Goal: Transaction & Acquisition: Download file/media

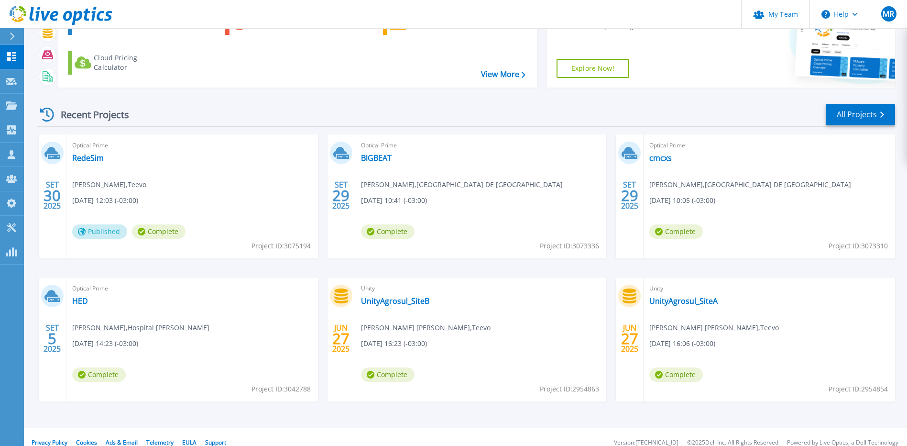
scroll to position [84, 0]
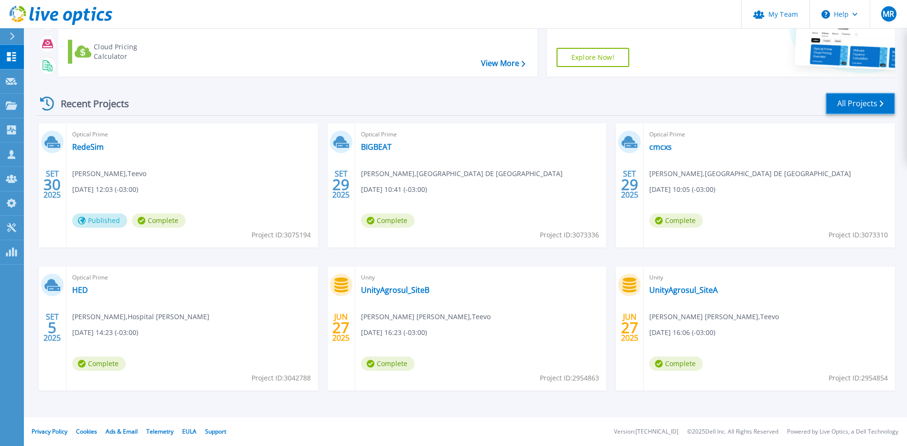
click at [863, 102] on link "All Projects" at bounding box center [860, 104] width 69 height 22
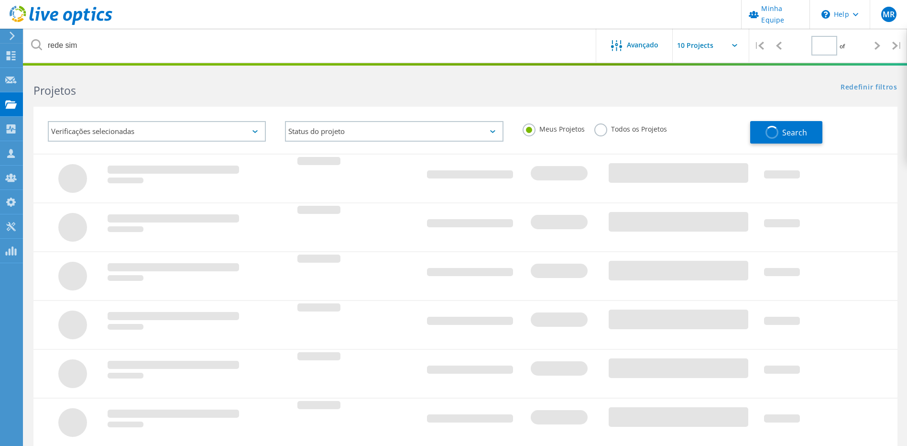
type input "1"
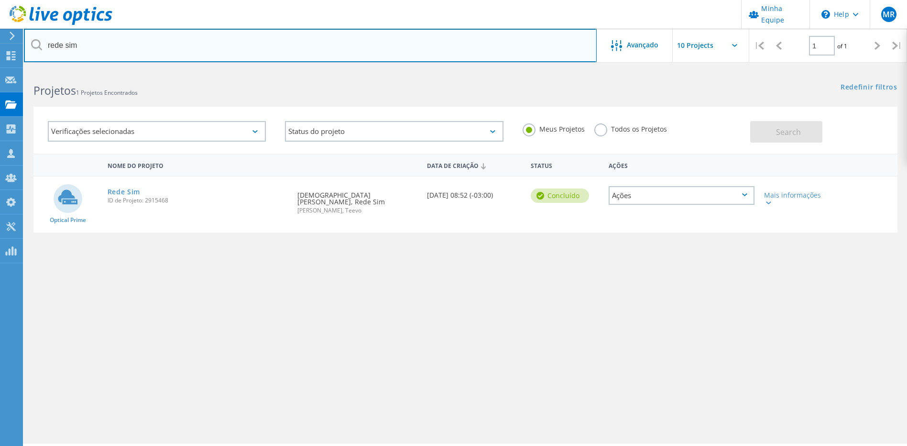
drag, startPoint x: 98, startPoint y: 42, endPoint x: 0, endPoint y: 40, distance: 97.6
click at [0, 40] on html "Minha Equipe \n Help Explore Helpful Articles Contact Support MR Administrador …" at bounding box center [453, 236] width 907 height 472
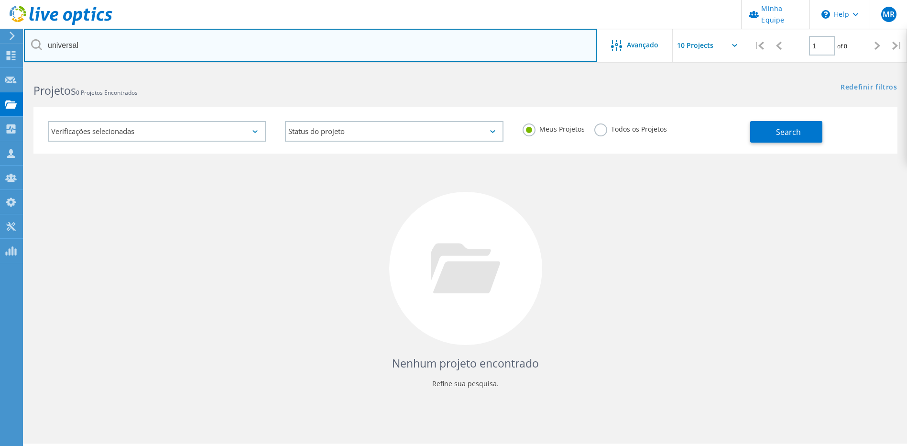
type input "universal"
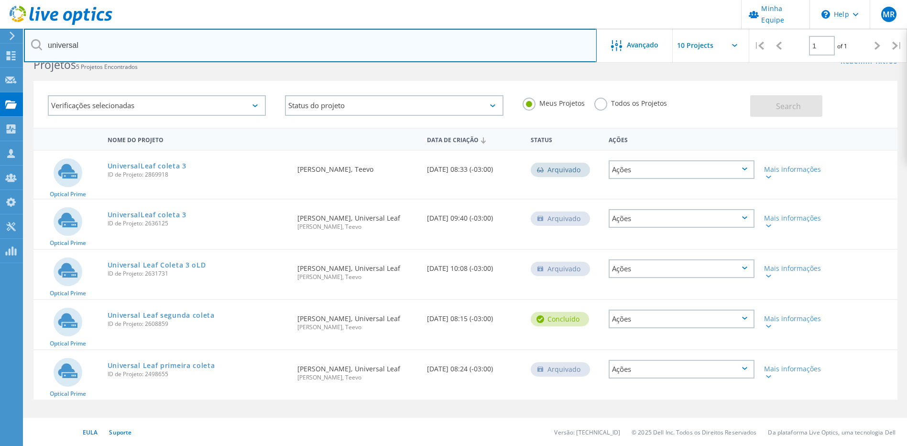
scroll to position [26, 0]
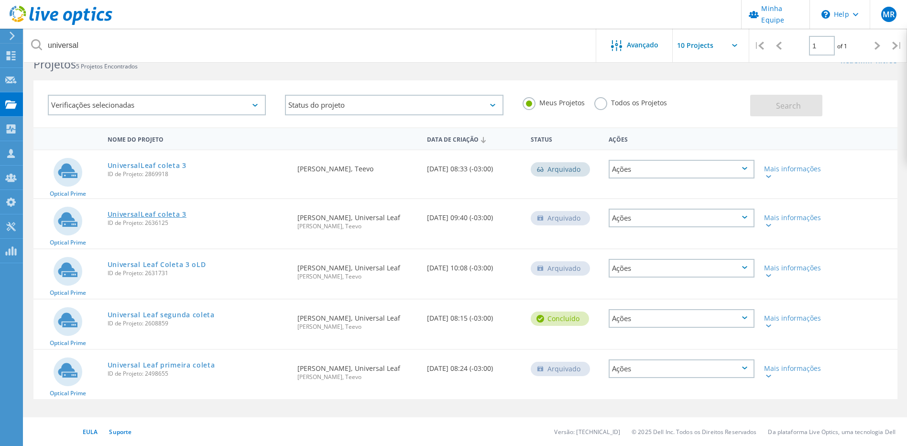
click at [165, 215] on link "UniversalLeaf [PERSON_NAME] 3" at bounding box center [147, 214] width 79 height 7
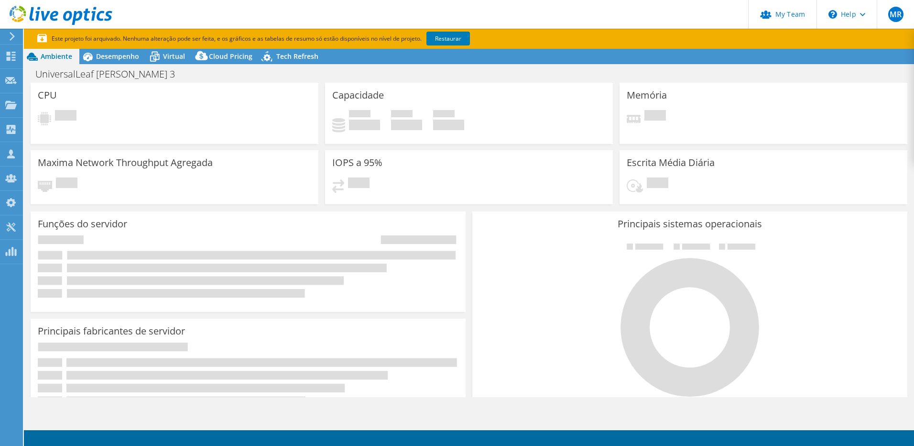
select select "USD"
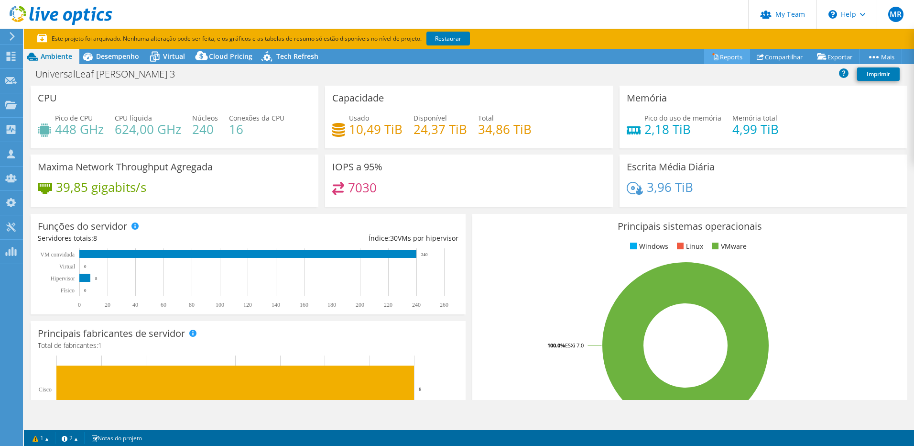
click at [714, 58] on icon at bounding box center [716, 58] width 4 height 6
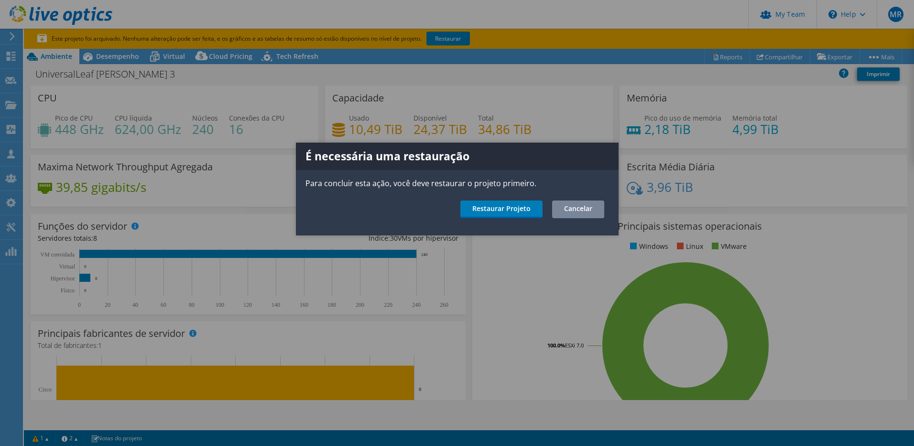
click at [579, 209] on link "Cancelar" at bounding box center [578, 209] width 52 height 18
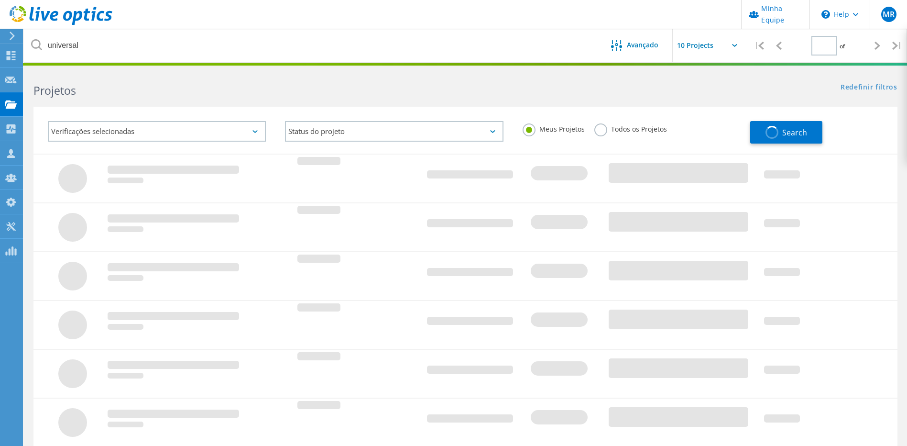
type input "1"
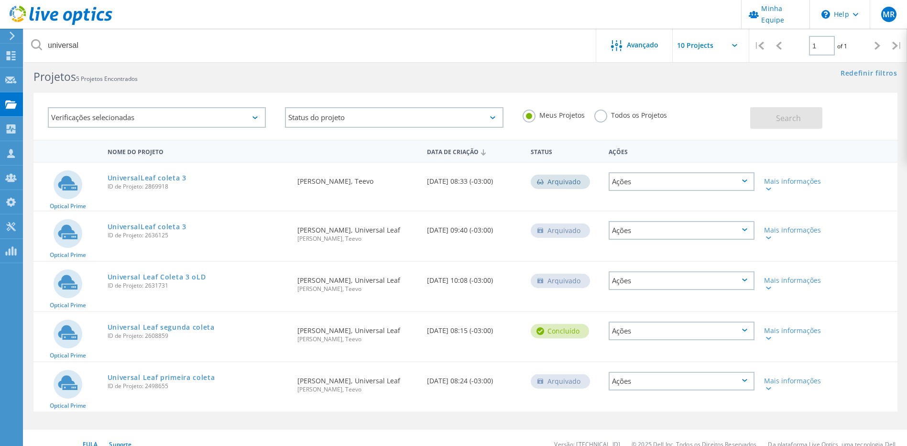
scroll to position [26, 0]
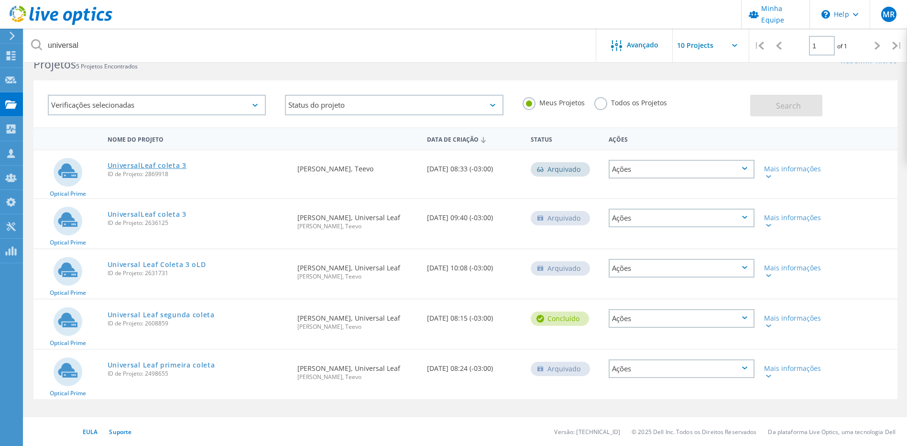
click at [176, 165] on link "UniversalLeaf [PERSON_NAME] 3" at bounding box center [147, 165] width 79 height 7
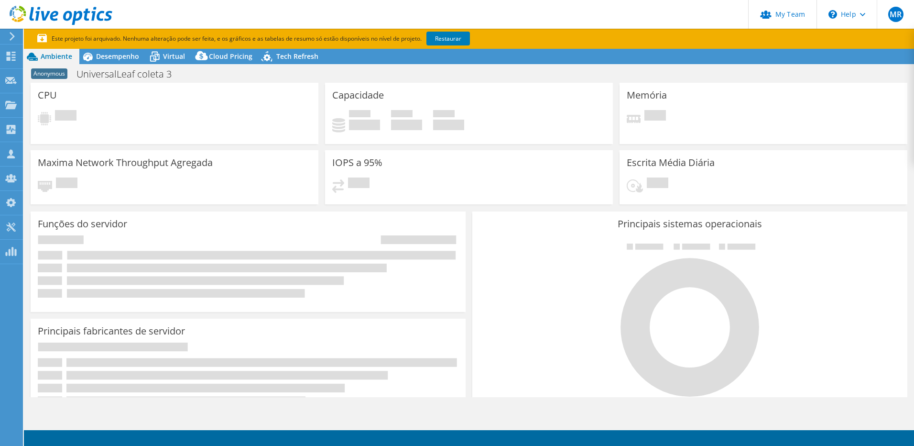
select select "USD"
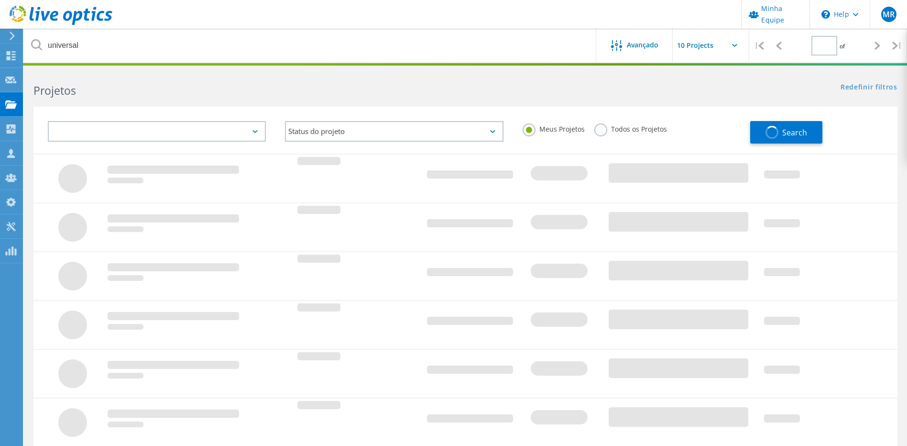
type input "1"
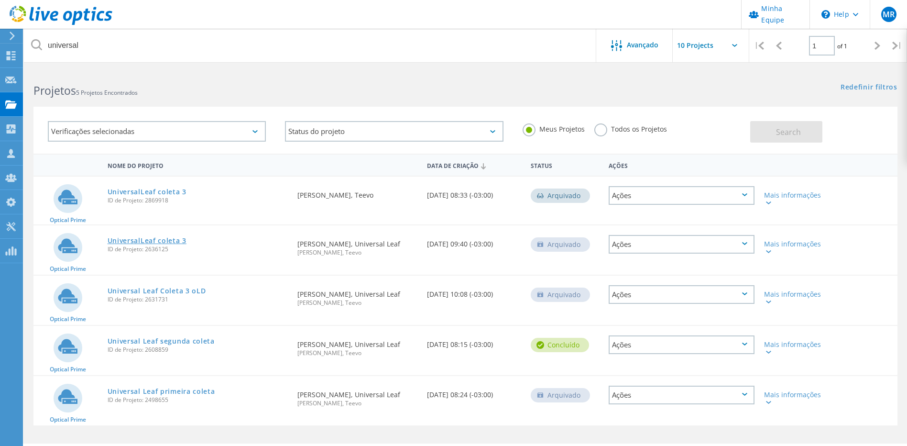
click at [164, 240] on link "UniversalLeaf coleta 3" at bounding box center [147, 240] width 79 height 7
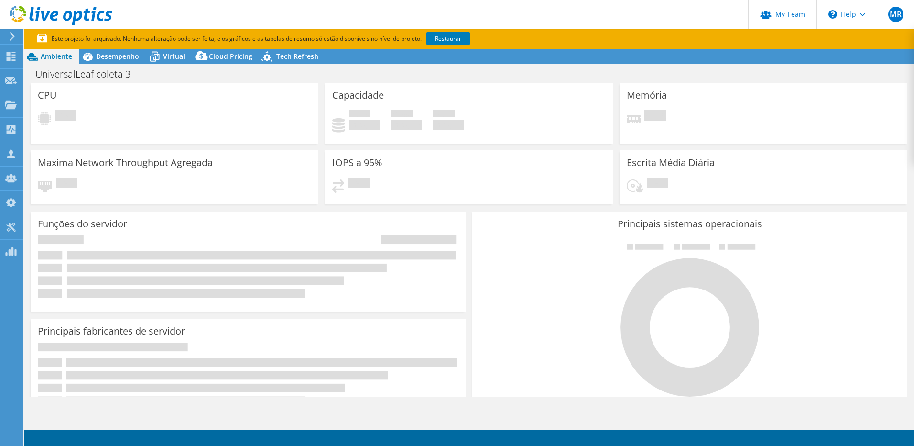
select select "USD"
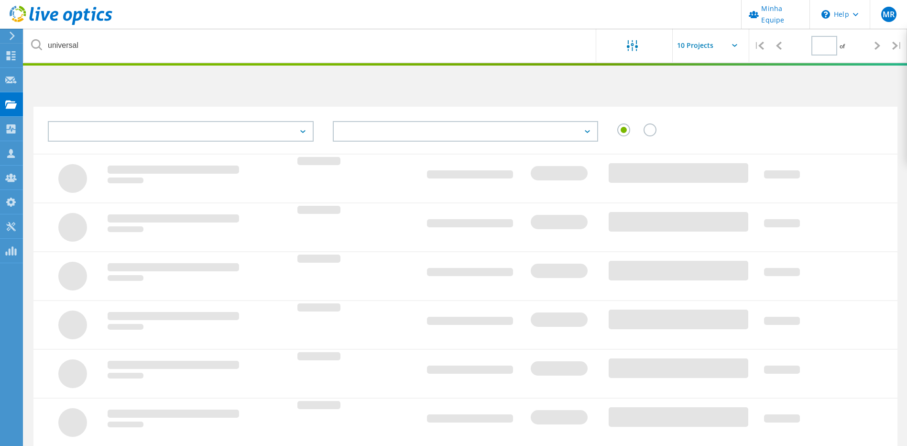
type input "1"
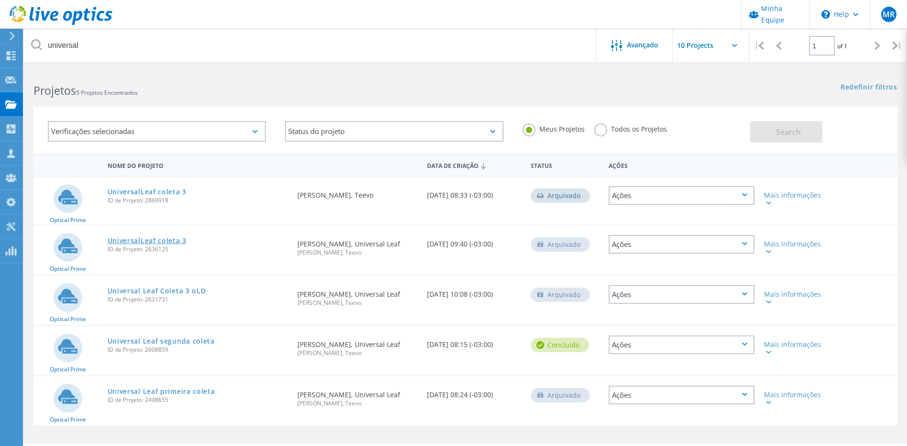
click at [159, 237] on link "UniversalLeaf coleta 3" at bounding box center [147, 240] width 79 height 7
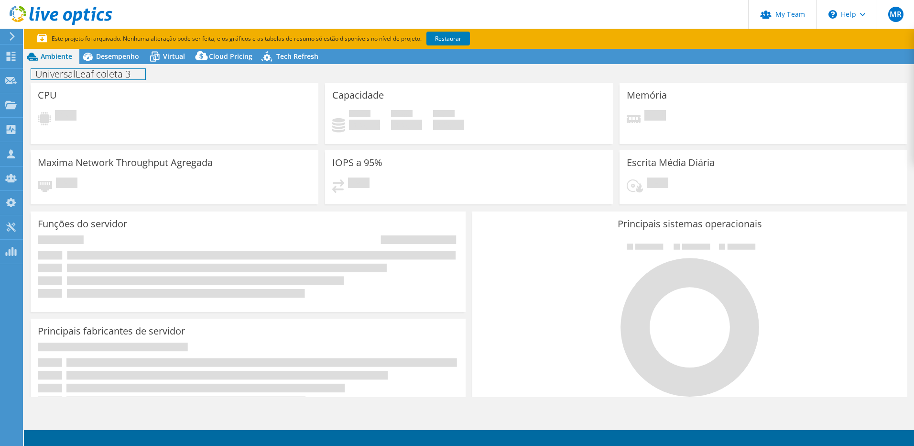
select select "USD"
click at [122, 64] on div "UniversalLeaf [PERSON_NAME] 3 Imprimir" at bounding box center [469, 73] width 891 height 19
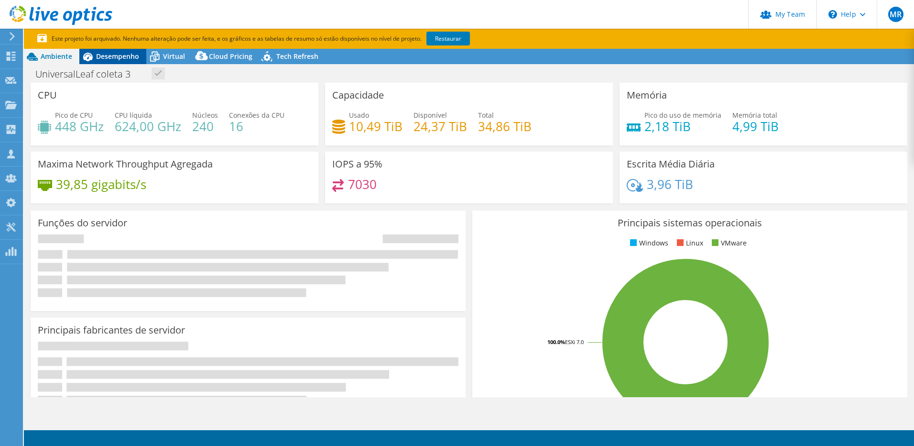
click at [122, 59] on span "Desempenho" at bounding box center [117, 56] width 43 height 9
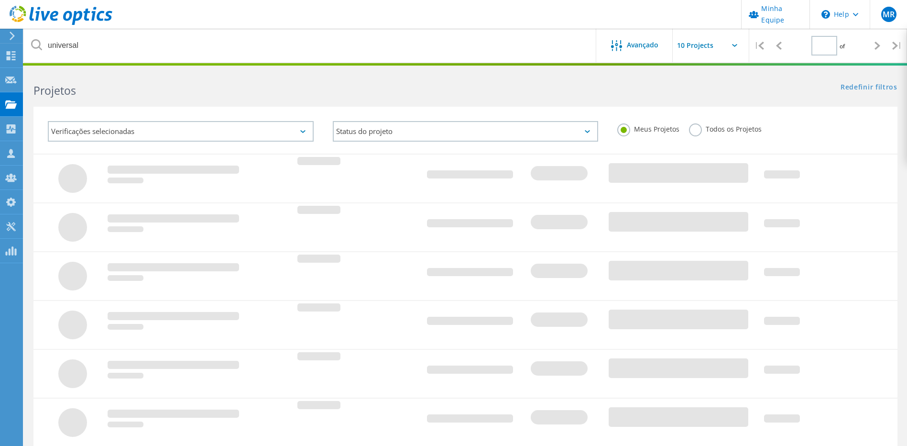
type input "1"
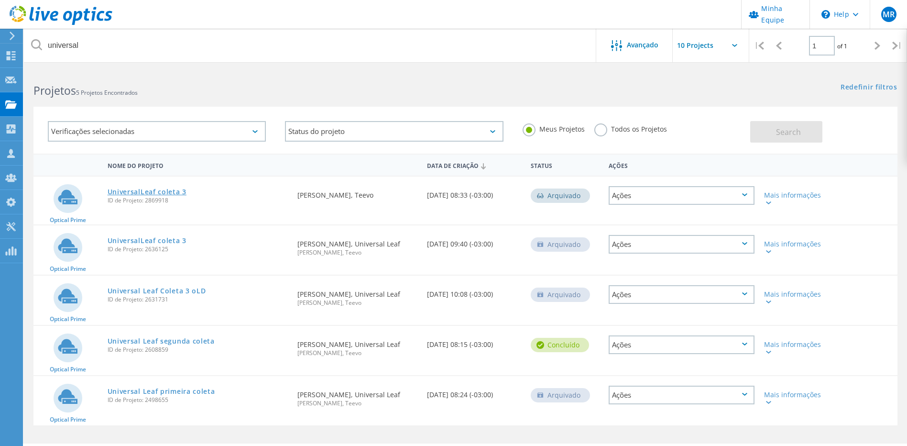
click at [173, 192] on link "UniversalLeaf coleta 3" at bounding box center [147, 191] width 79 height 7
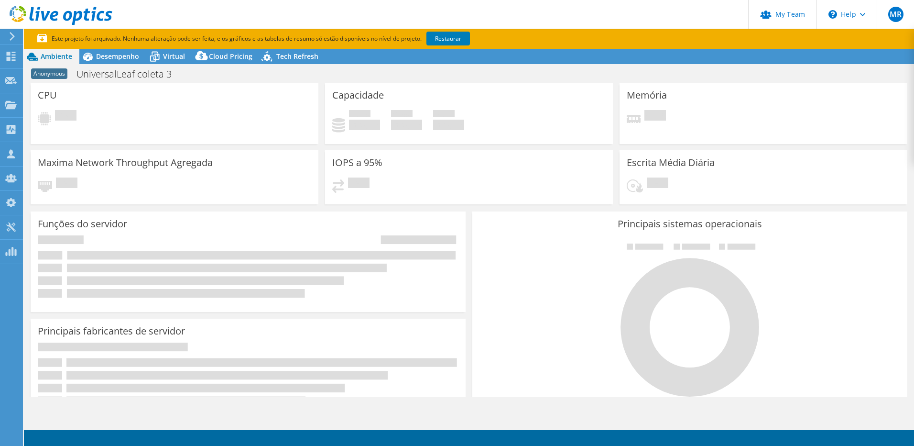
select select "USD"
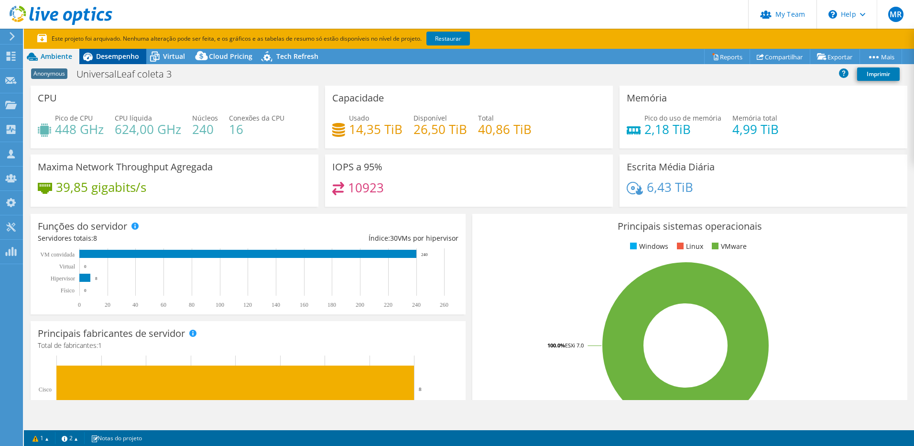
click at [120, 54] on span "Desempenho" at bounding box center [117, 56] width 43 height 9
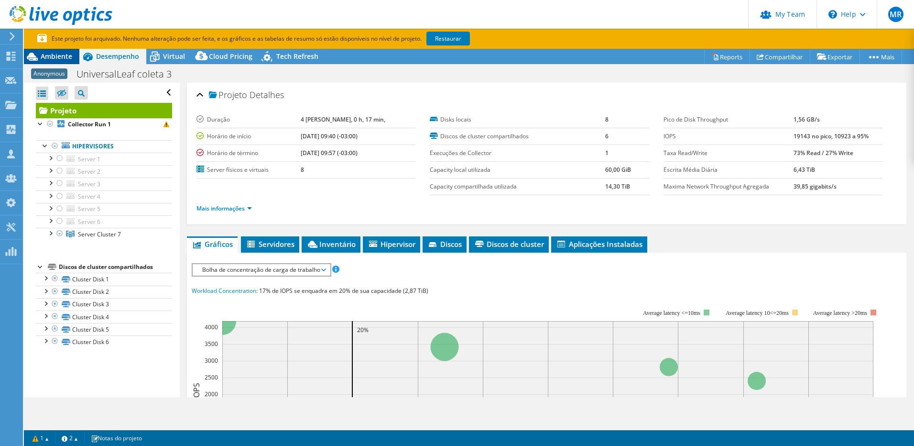
click at [38, 52] on icon at bounding box center [32, 56] width 17 height 17
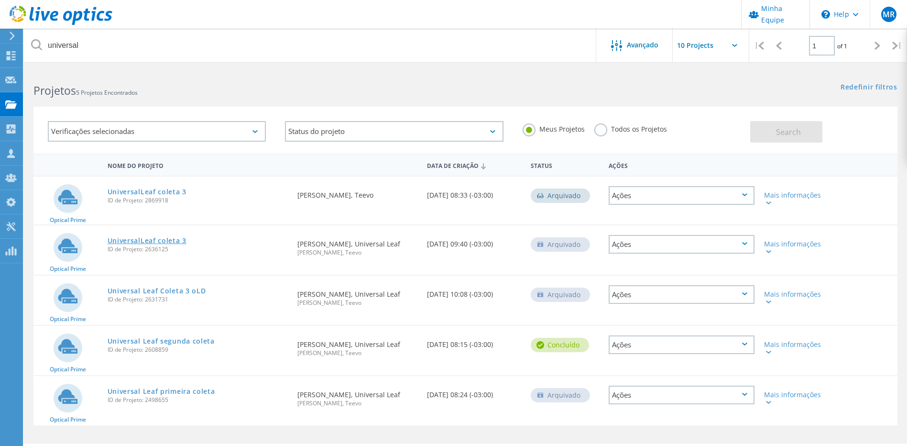
click at [149, 240] on link "UniversalLeaf coleta 3" at bounding box center [147, 240] width 79 height 7
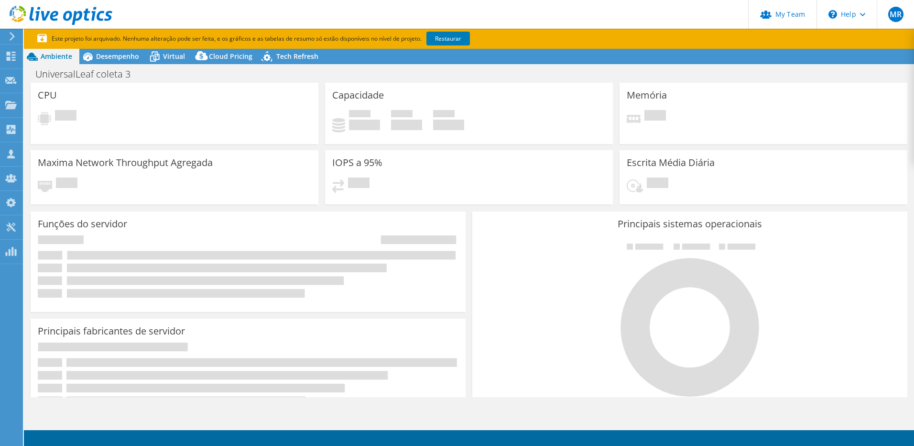
select select "USD"
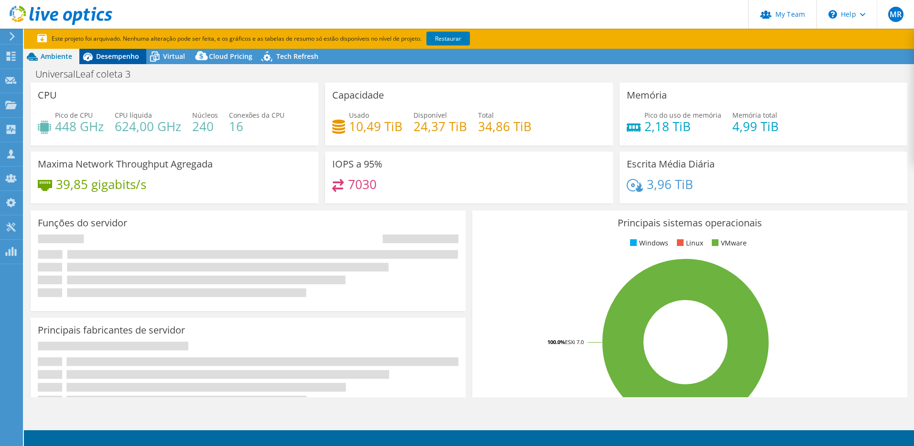
click at [110, 60] on span "Desempenho" at bounding box center [117, 56] width 43 height 9
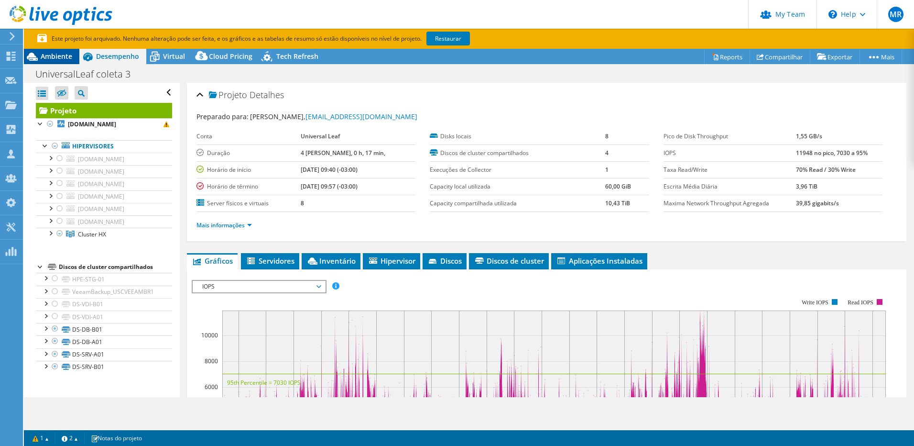
click at [51, 60] on span "Ambiente" at bounding box center [57, 56] width 32 height 9
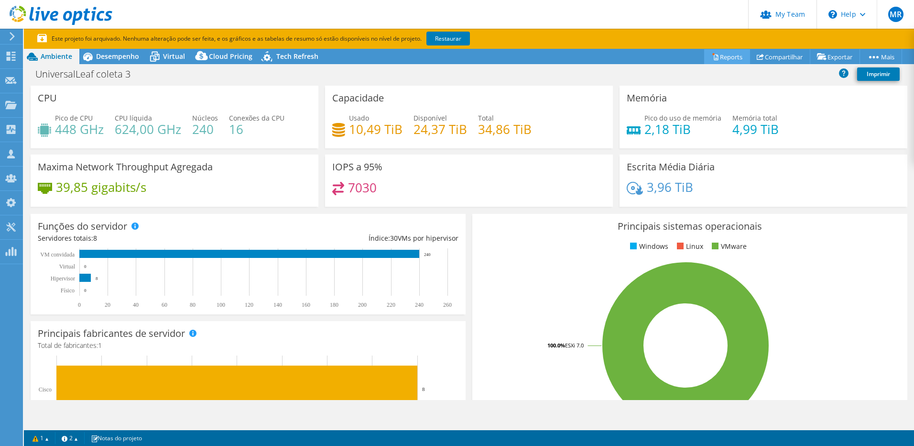
click at [725, 56] on link "Reports" at bounding box center [727, 56] width 46 height 15
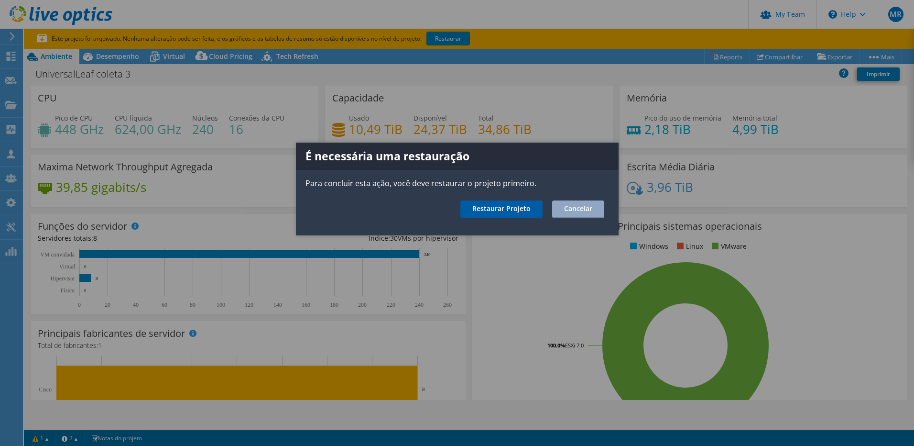
click at [501, 210] on link "Restaurar Projeto" at bounding box center [502, 209] width 82 height 18
click at [501, 210] on div at bounding box center [457, 223] width 914 height 446
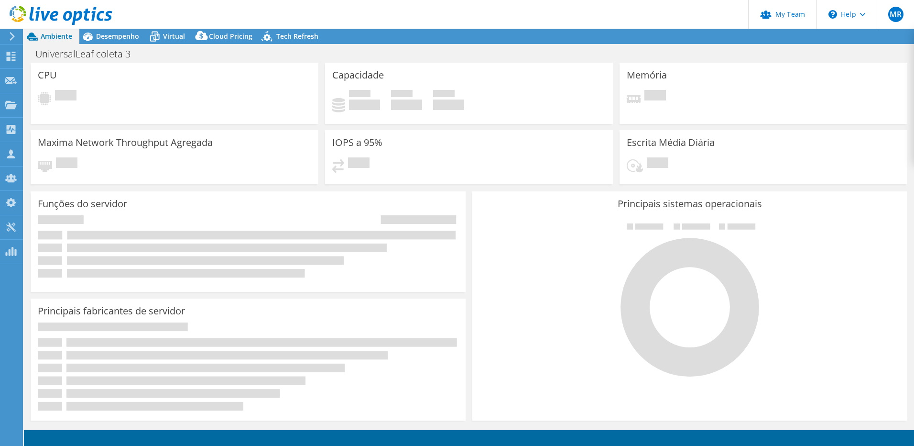
select select "USD"
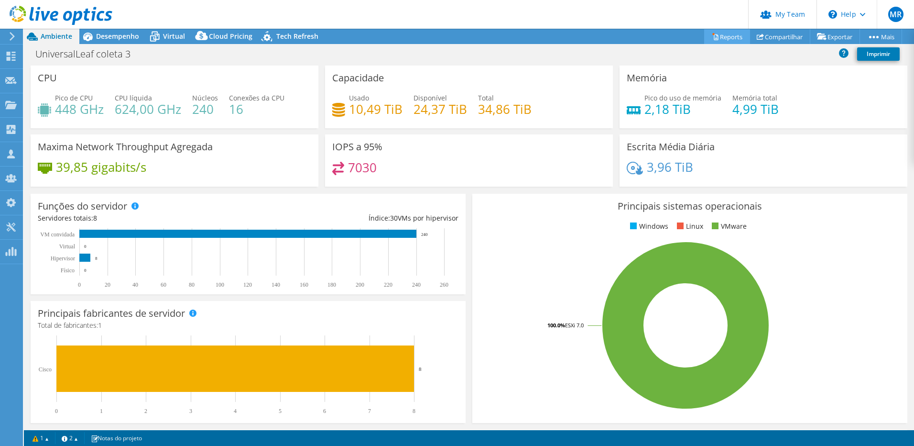
click at [726, 36] on link "Reports" at bounding box center [727, 36] width 46 height 15
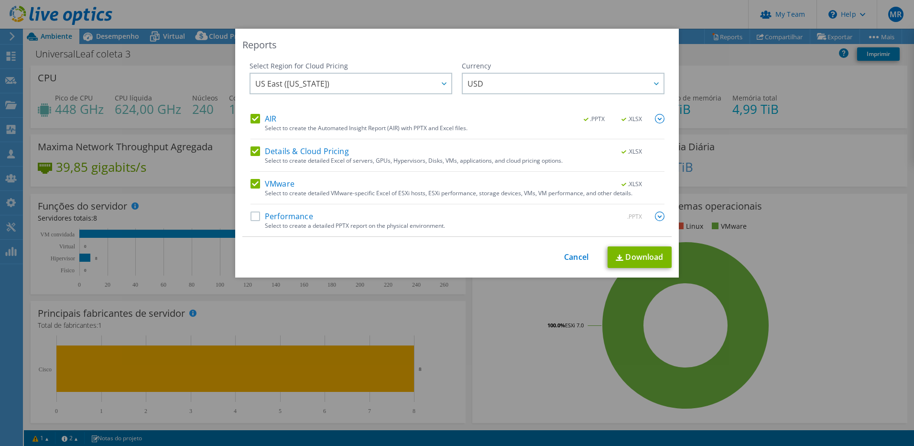
click at [270, 220] on label "Performance" at bounding box center [282, 216] width 63 height 10
click at [0, 0] on input "Performance" at bounding box center [0, 0] width 0 height 0
click at [634, 261] on link "Download" at bounding box center [640, 257] width 64 height 22
